Goal: Browse casually

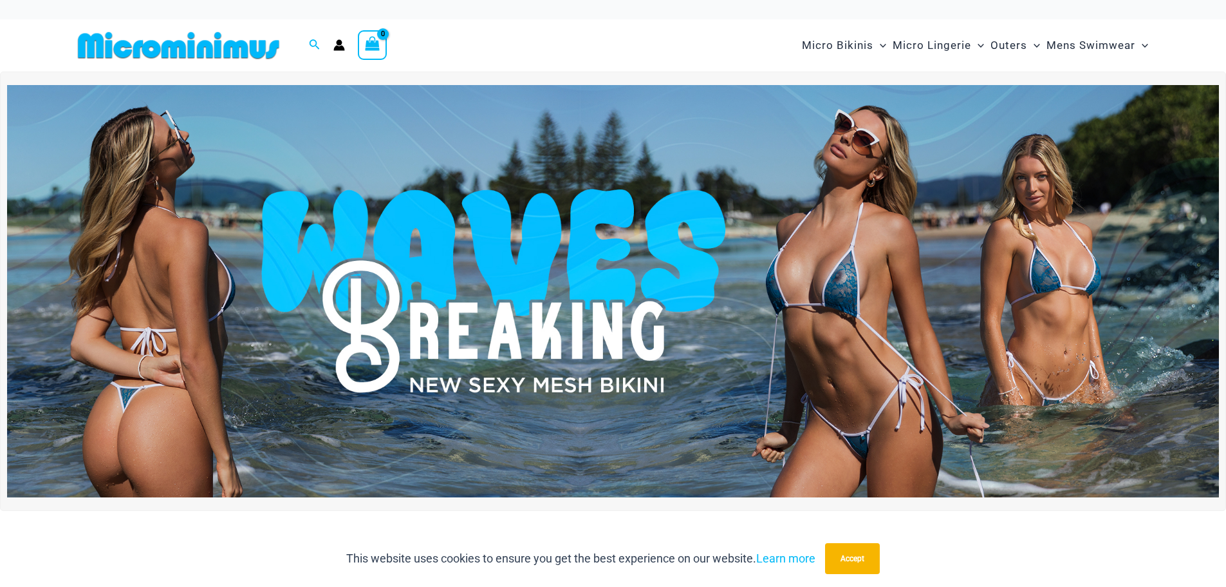
click at [602, 318] on img at bounding box center [613, 291] width 1212 height 412
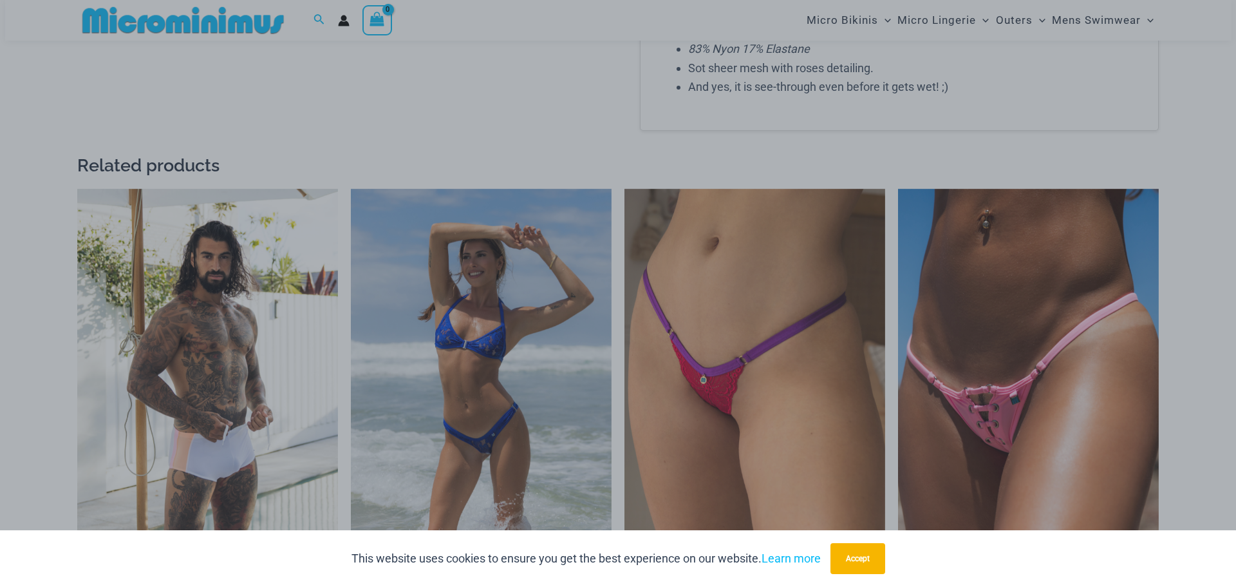
scroll to position [1728, 0]
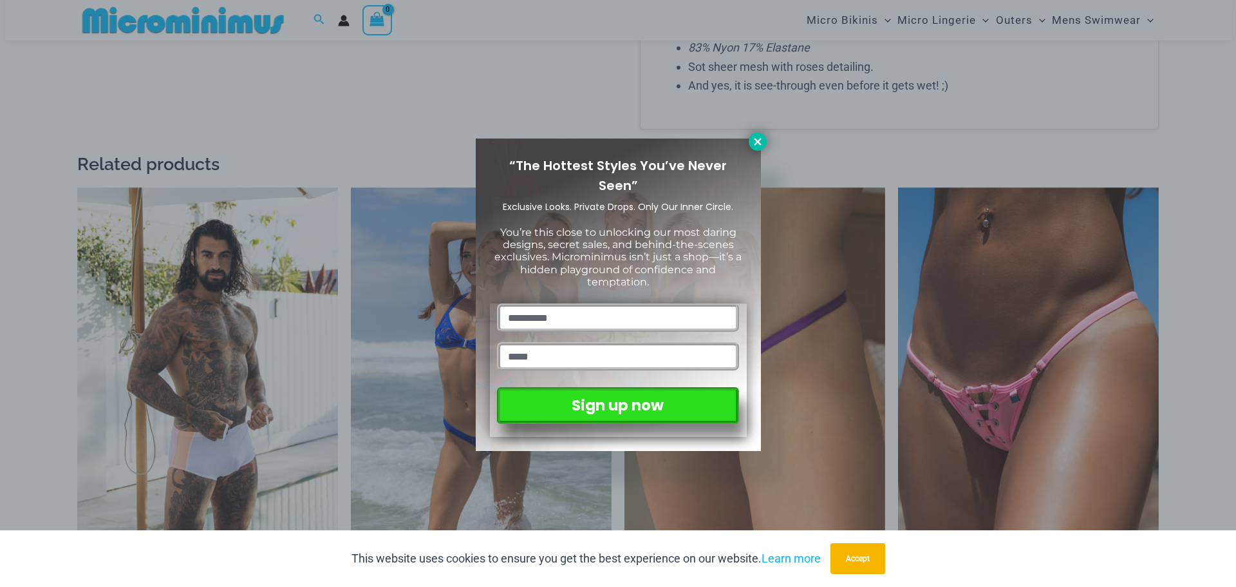
click at [760, 136] on icon at bounding box center [758, 142] width 12 height 12
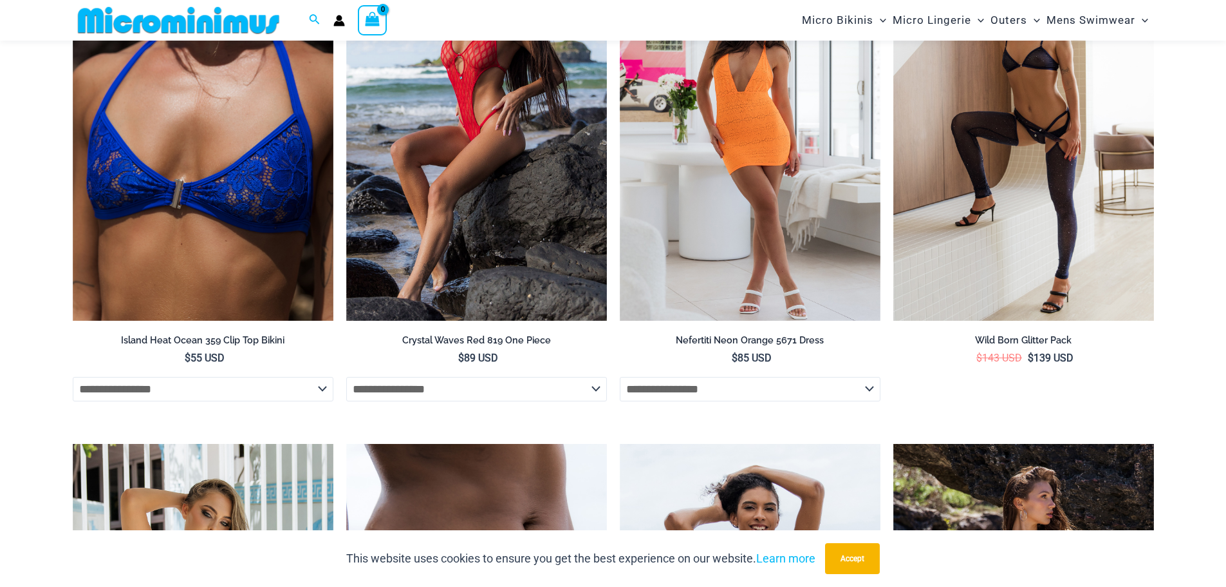
scroll to position [2710, 0]
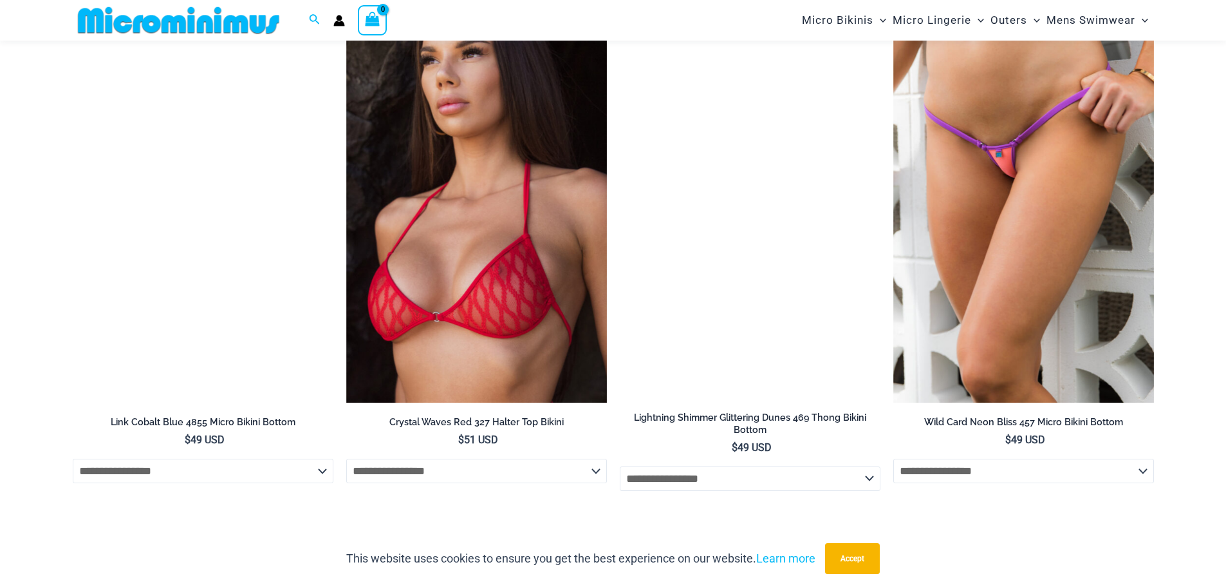
scroll to position [3272, 0]
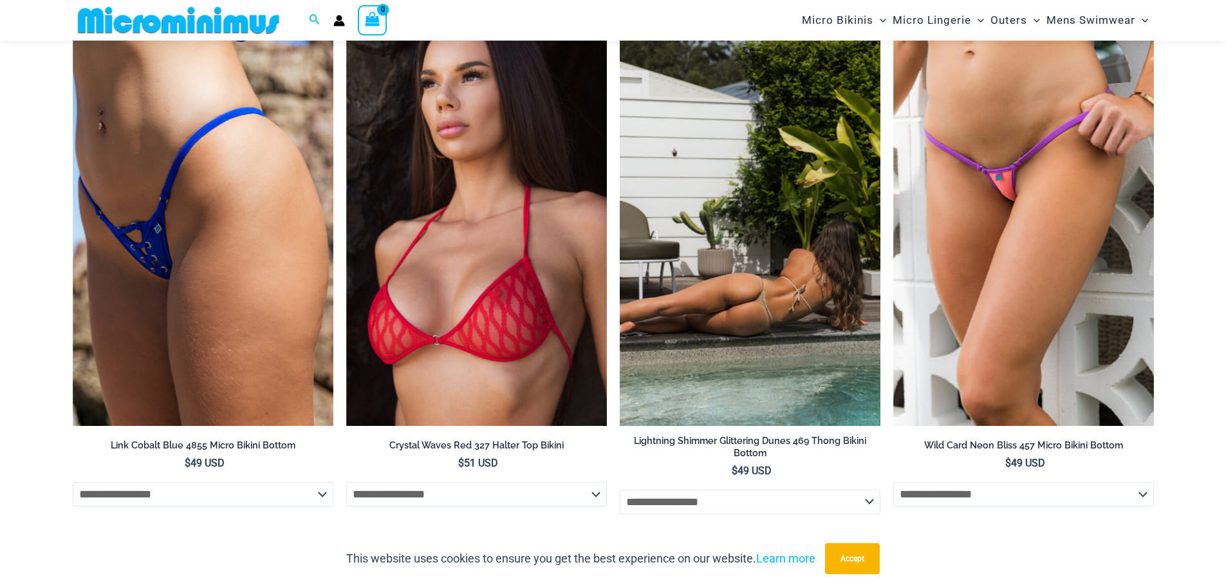
click at [735, 279] on img at bounding box center [750, 229] width 261 height 391
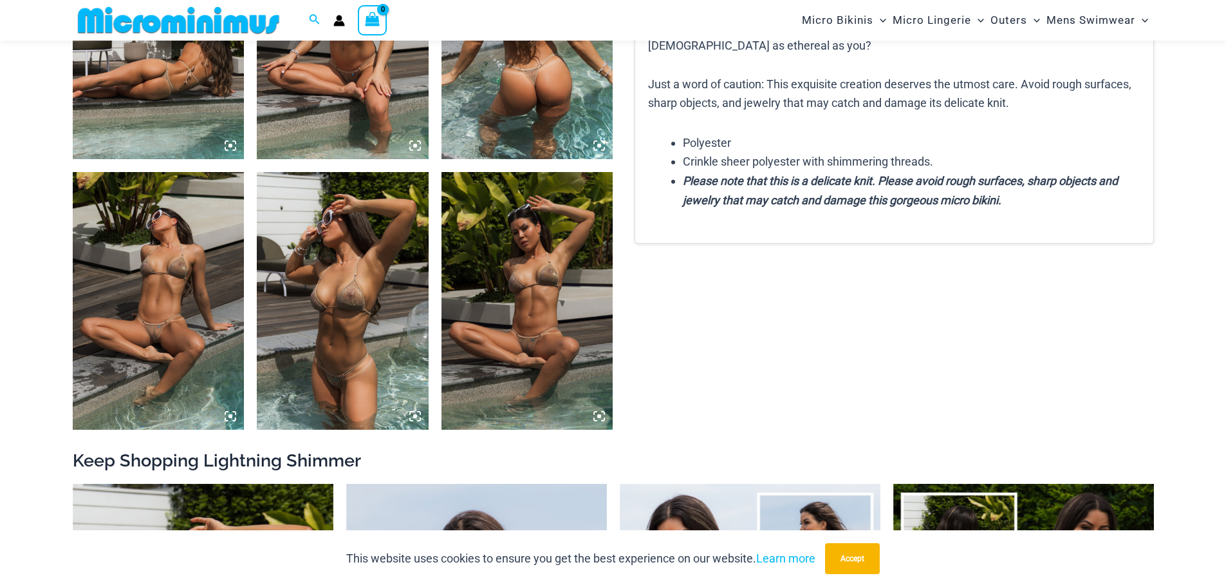
scroll to position [1019, 0]
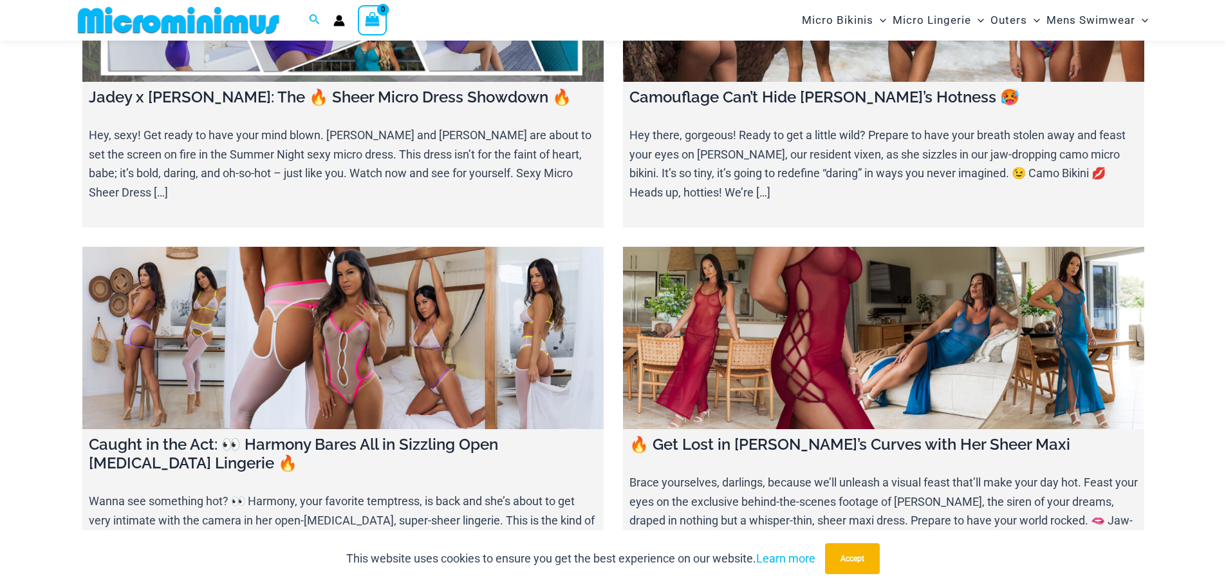
scroll to position [1406, 0]
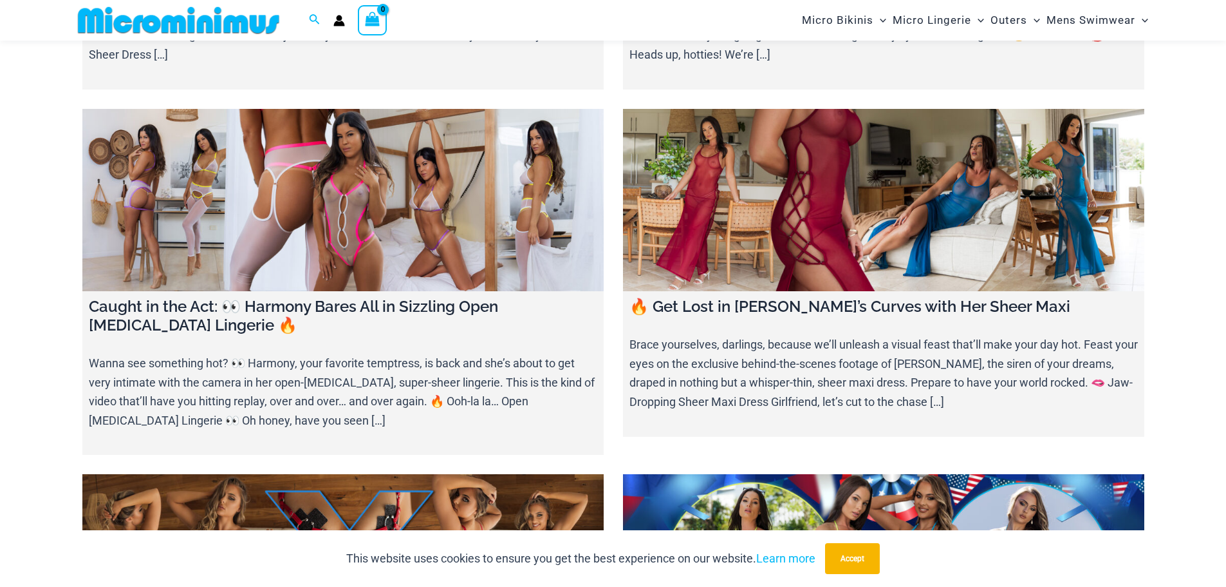
click at [382, 211] on link at bounding box center [342, 200] width 521 height 183
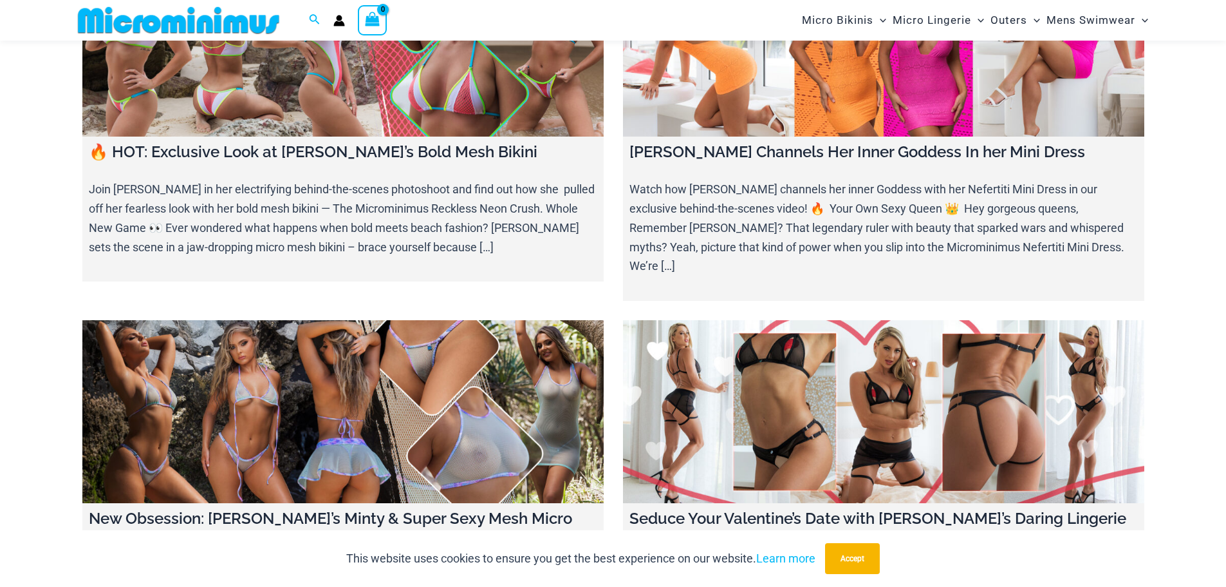
scroll to position [4818, 0]
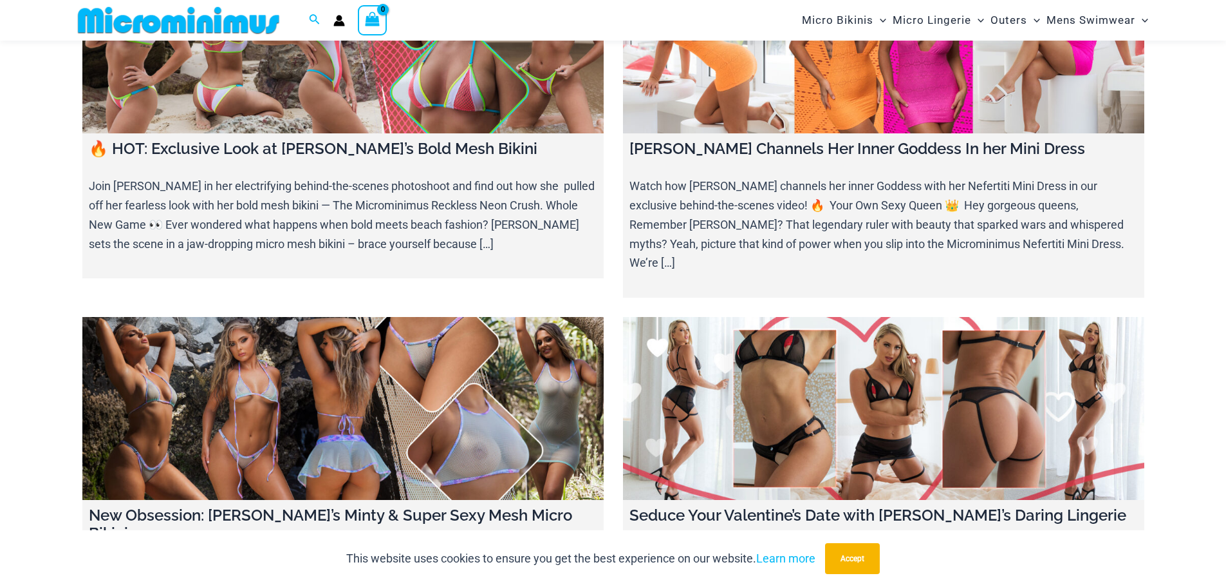
click at [380, 330] on link at bounding box center [342, 408] width 521 height 183
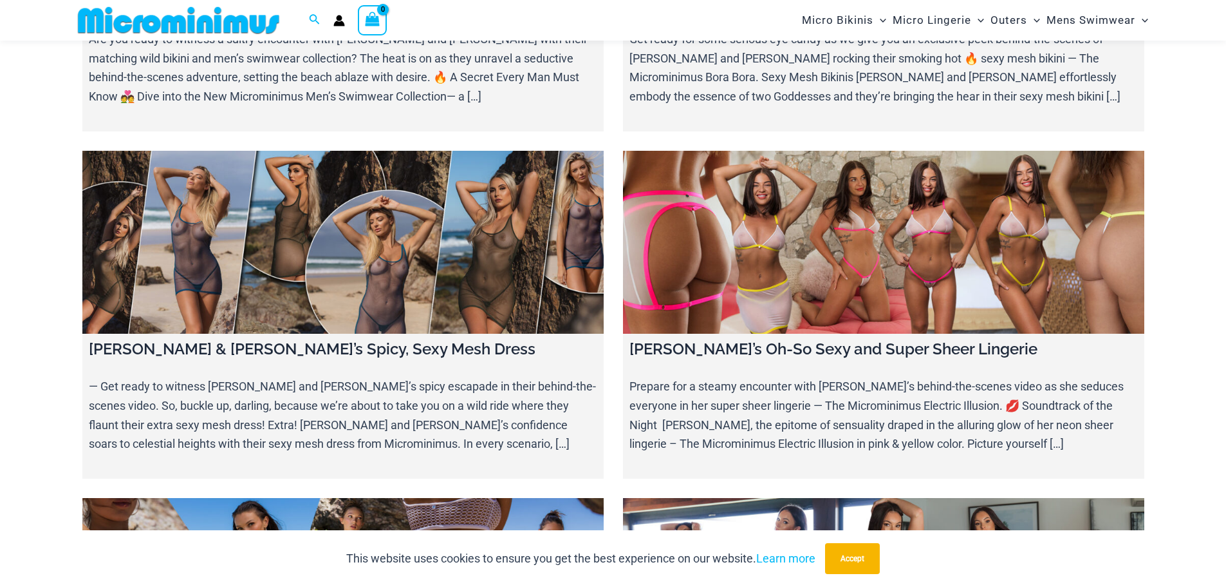
scroll to position [5720, 0]
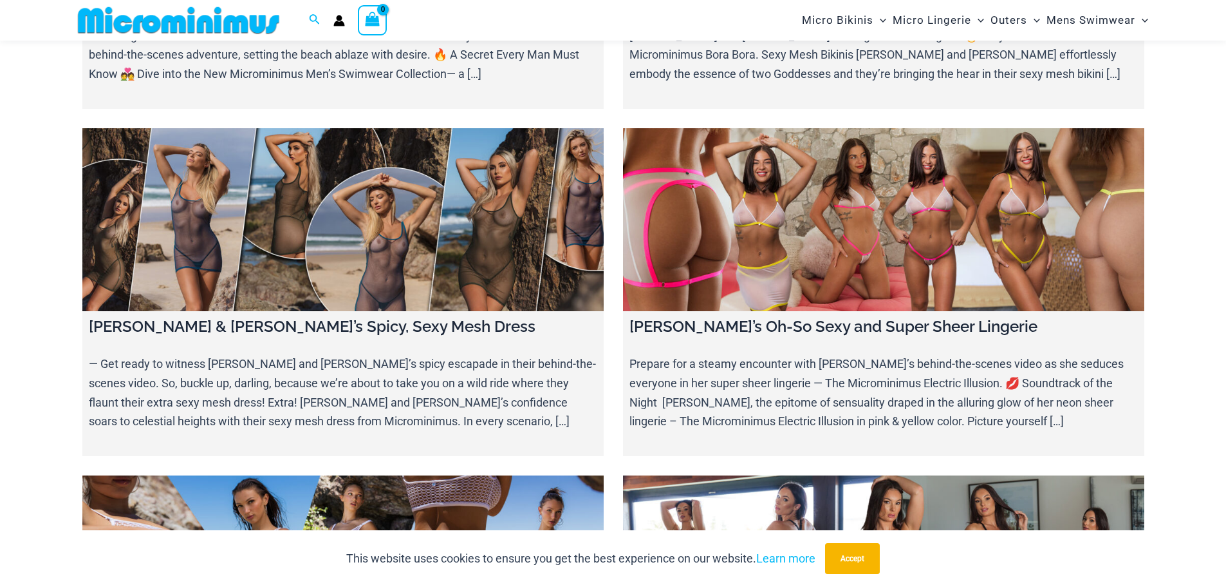
click at [350, 139] on link at bounding box center [342, 219] width 521 height 183
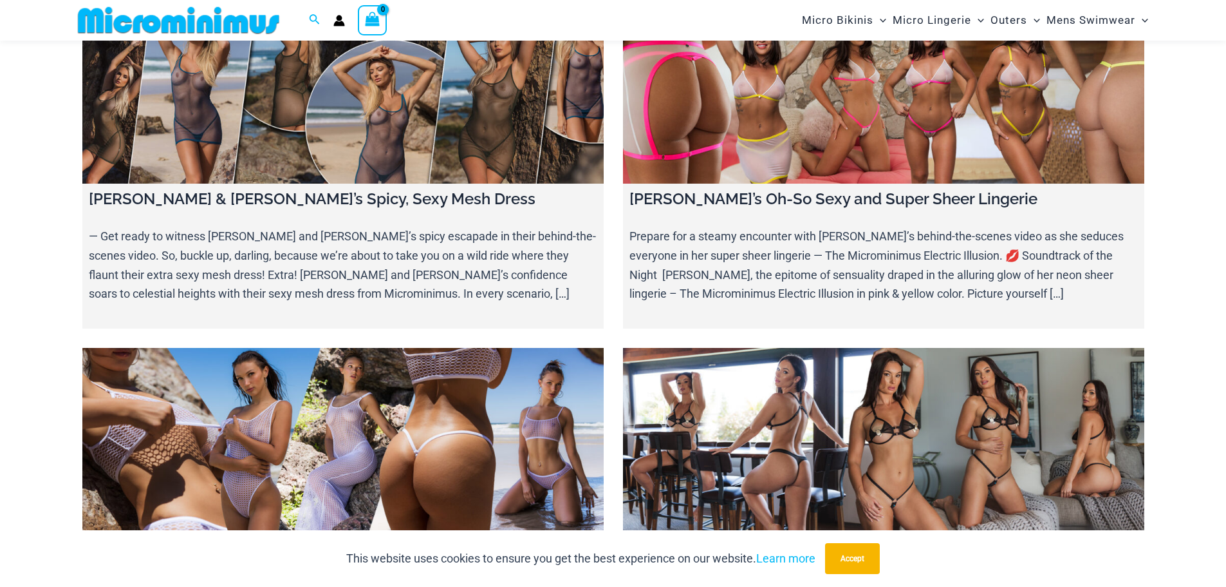
scroll to position [5913, 0]
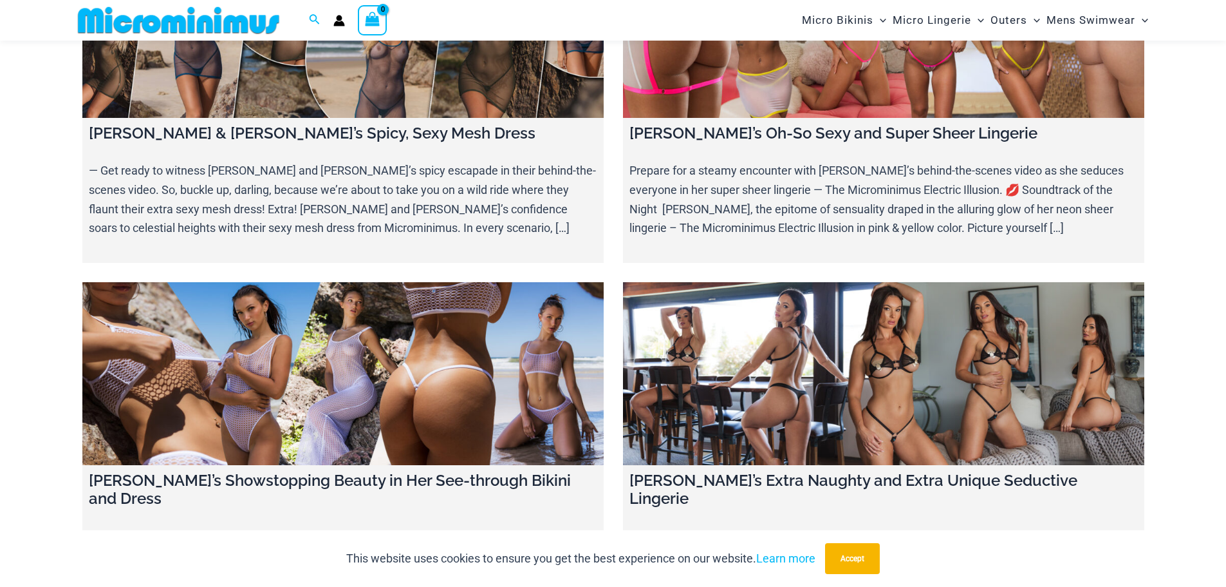
click at [312, 282] on link at bounding box center [342, 373] width 521 height 183
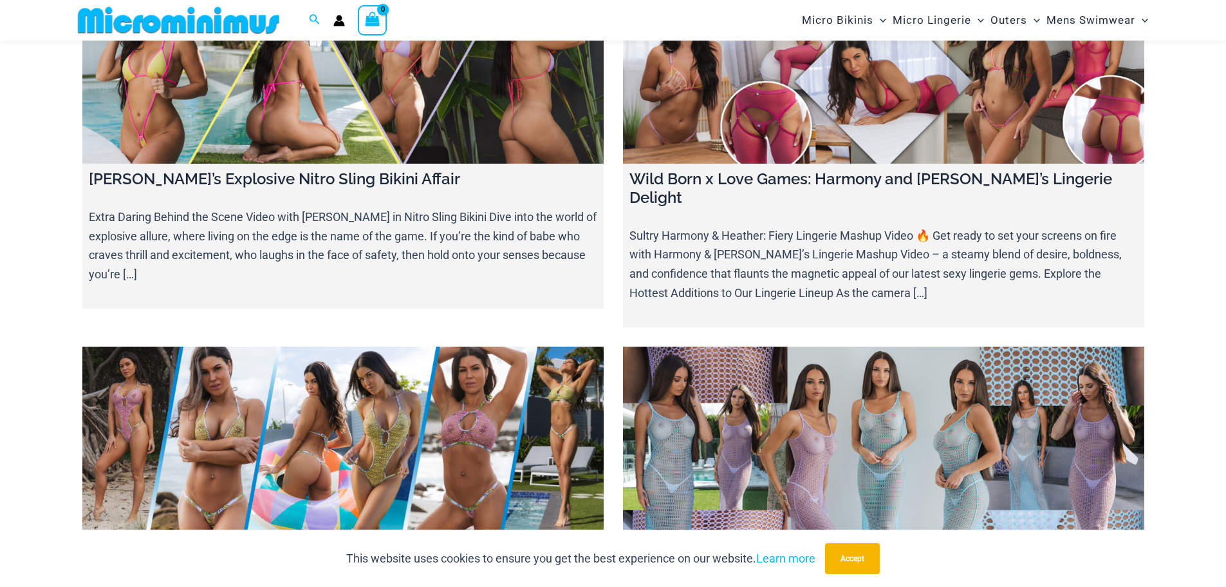
scroll to position [9647, 0]
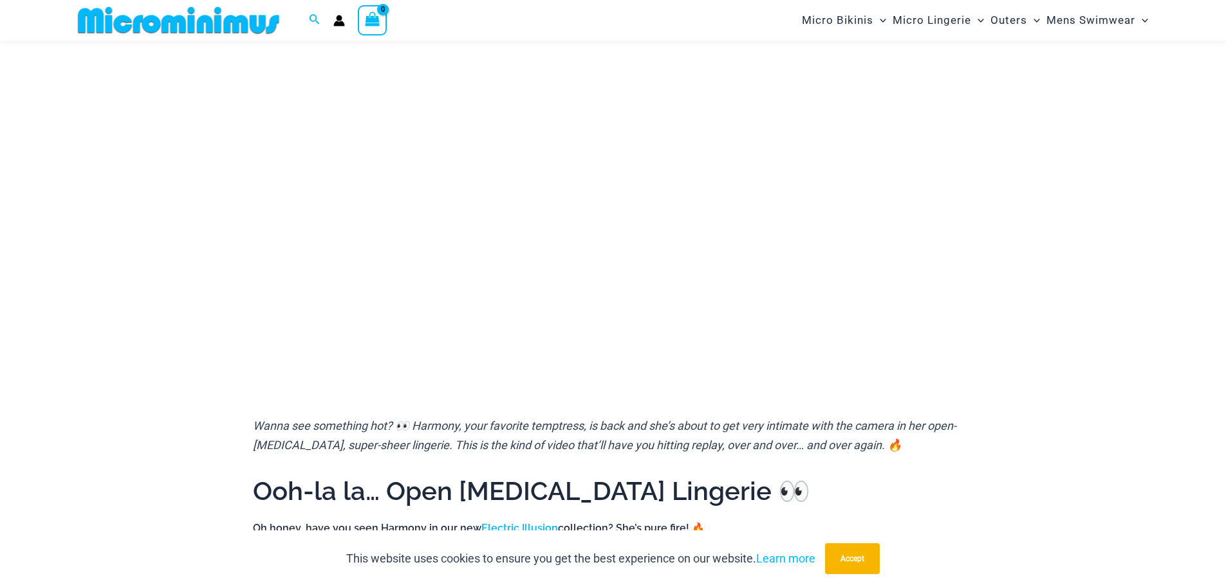
scroll to position [119, 0]
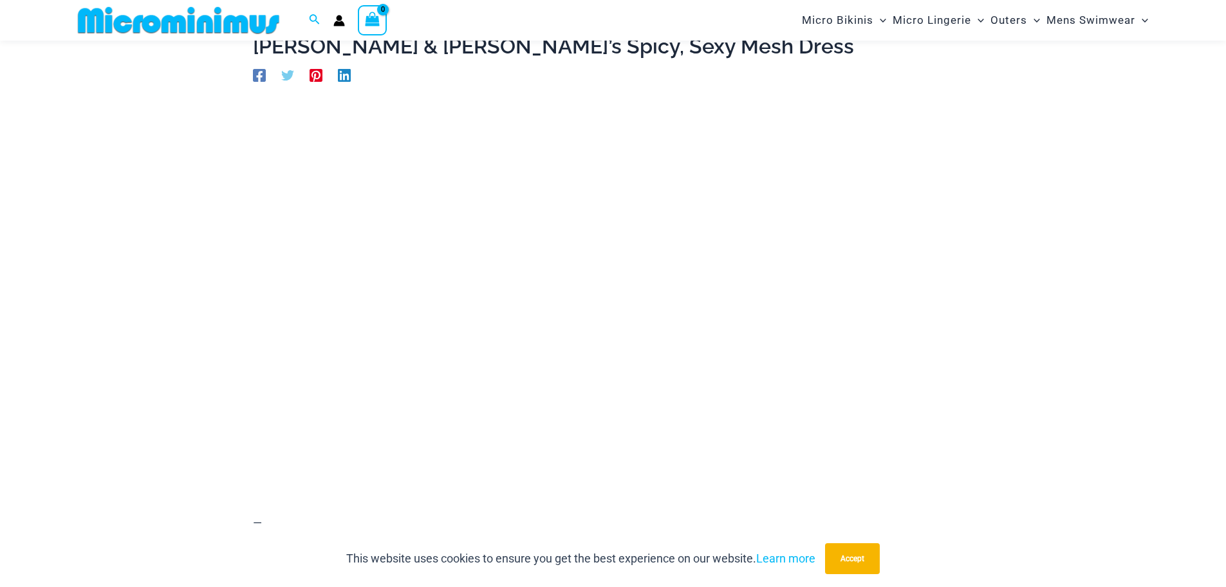
scroll to position [55, 0]
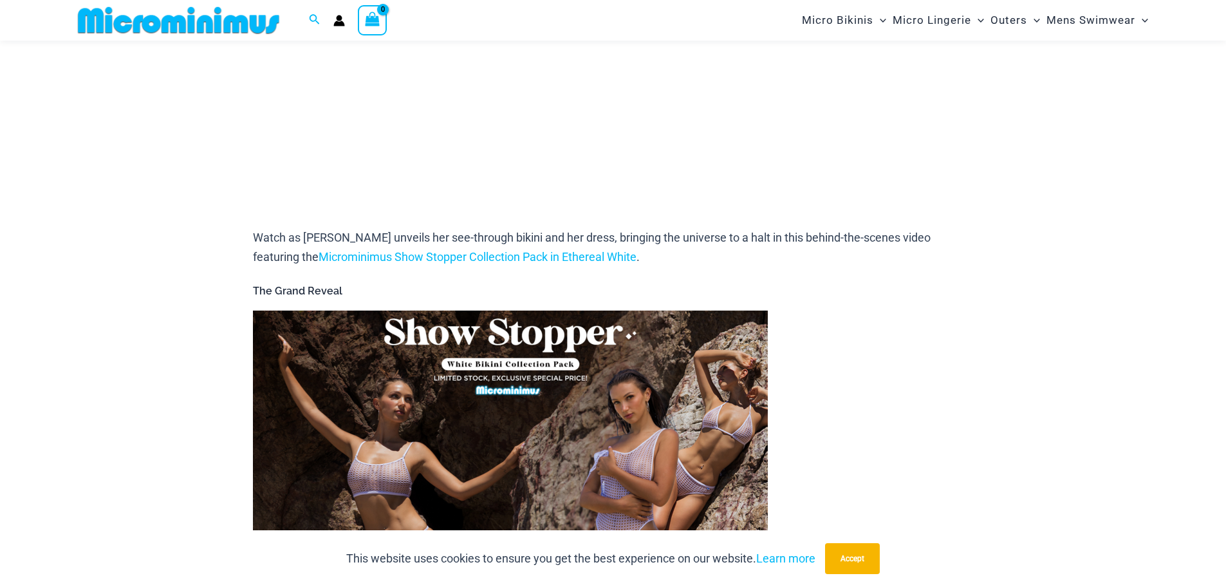
scroll to position [570, 0]
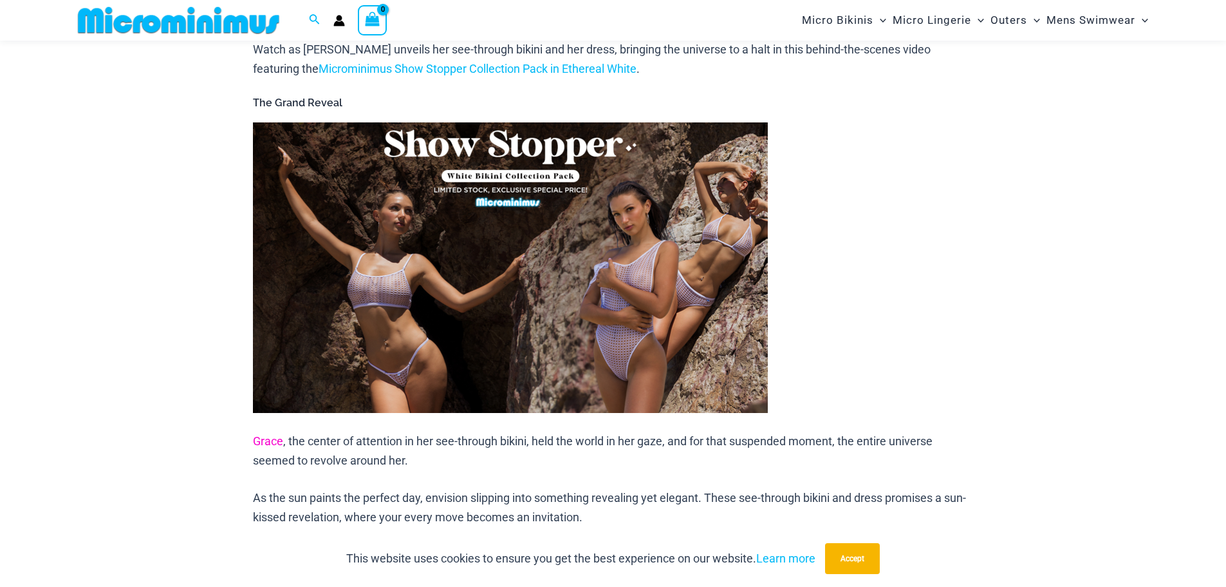
click at [272, 434] on link "Grace" at bounding box center [268, 441] width 30 height 14
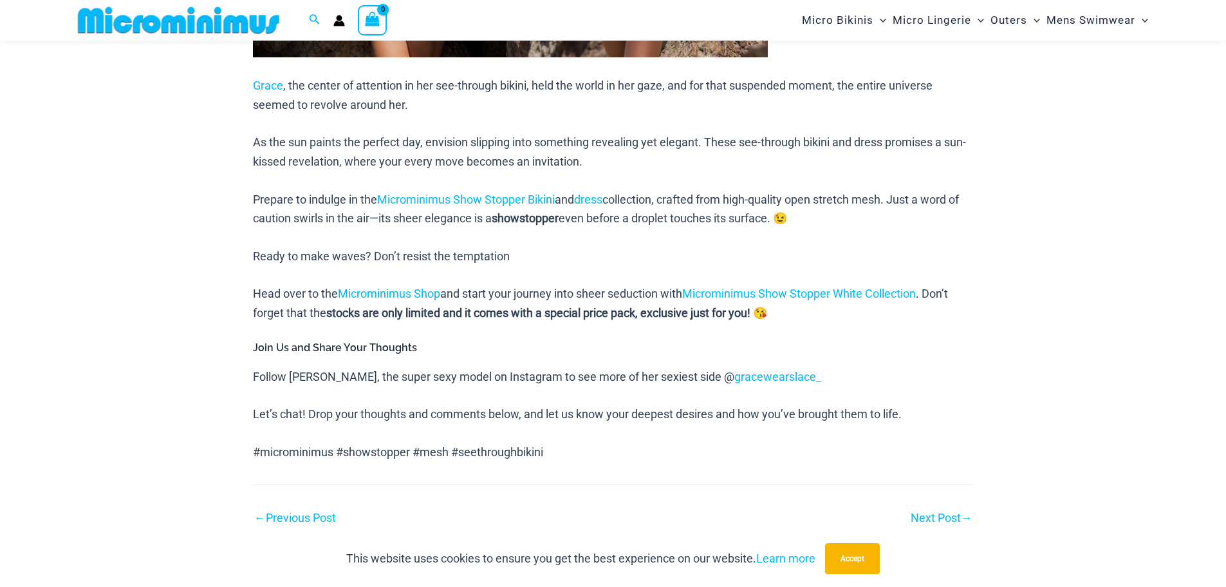
scroll to position [956, 0]
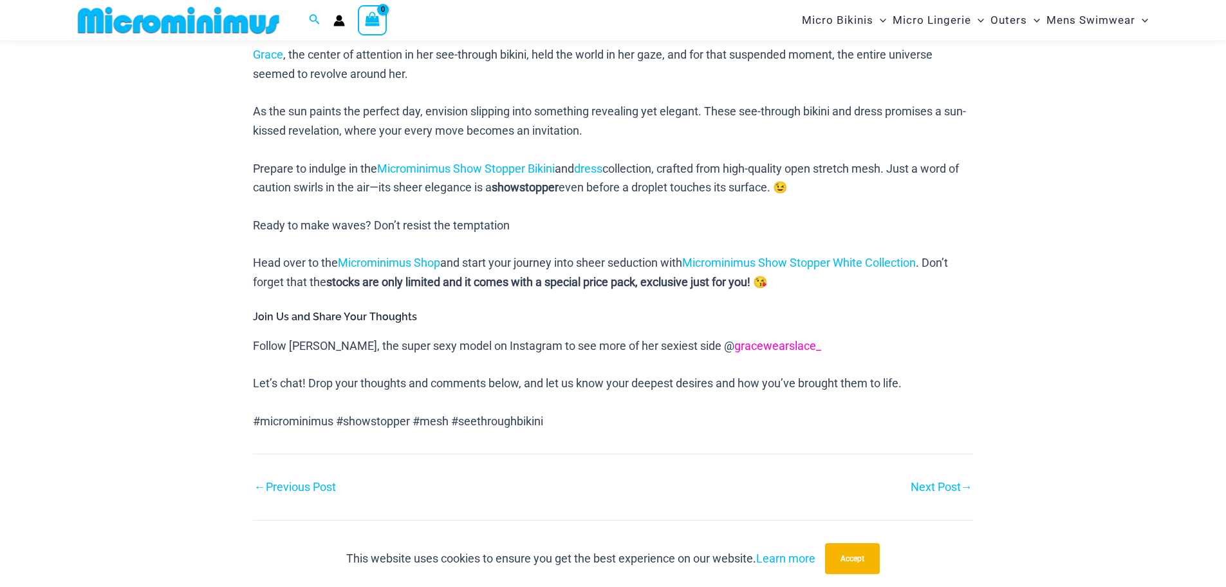
click at [735, 339] on link "gracewearslace_" at bounding box center [778, 346] width 87 height 14
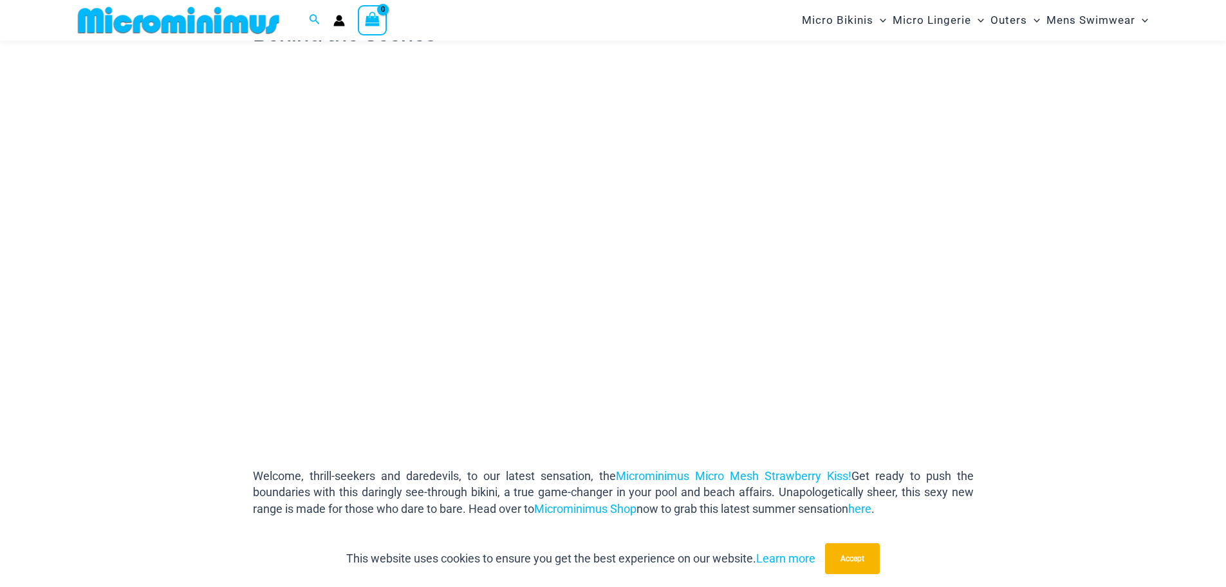
scroll to position [119, 0]
